Goal: Book appointment/travel/reservation

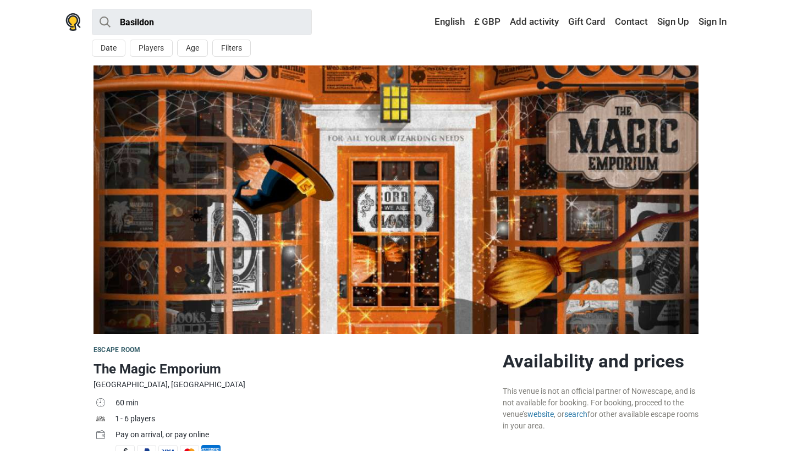
click at [71, 23] on img at bounding box center [72, 22] width 15 height 18
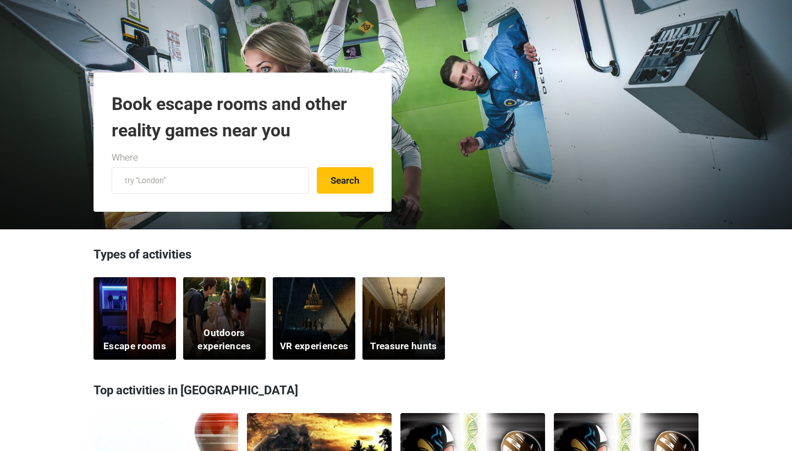
scroll to position [110, 0]
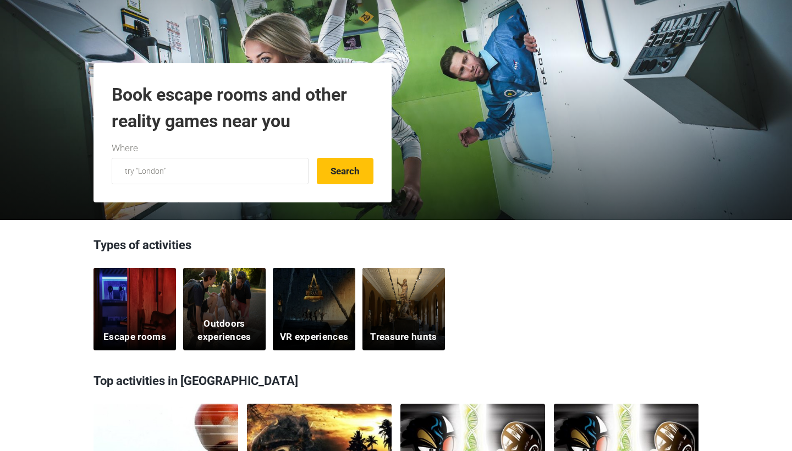
click at [112, 313] on div "Escape rooms" at bounding box center [134, 309] width 82 height 82
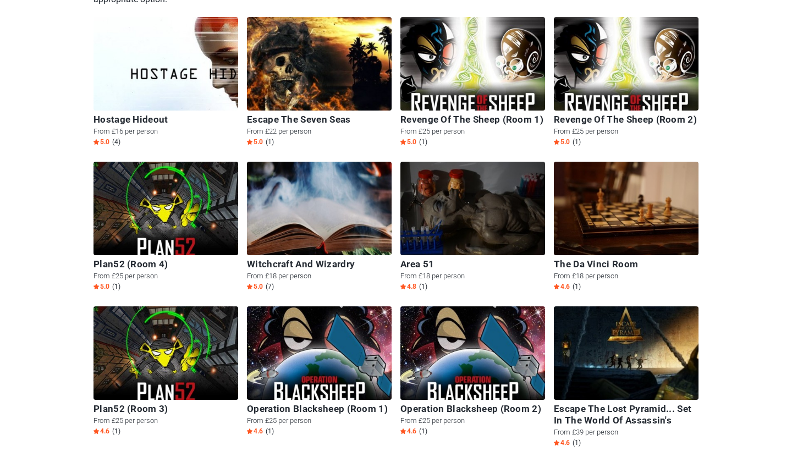
scroll to position [159, 0]
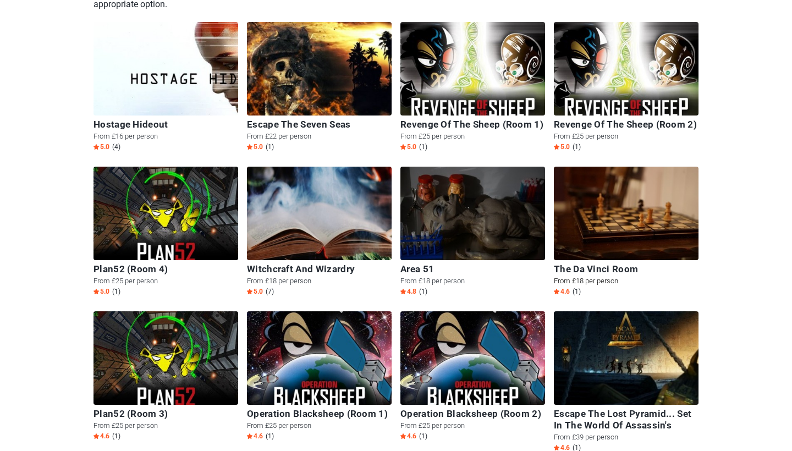
click at [635, 192] on img at bounding box center [626, 213] width 145 height 93
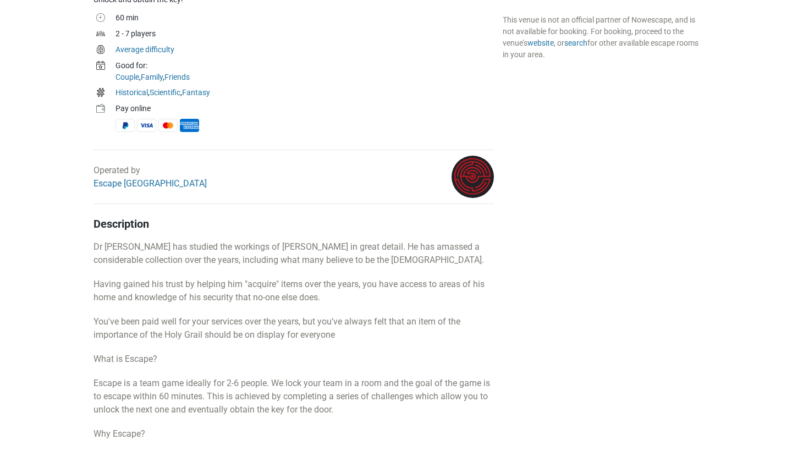
scroll to position [411, 0]
